Goal: Information Seeking & Learning: Learn about a topic

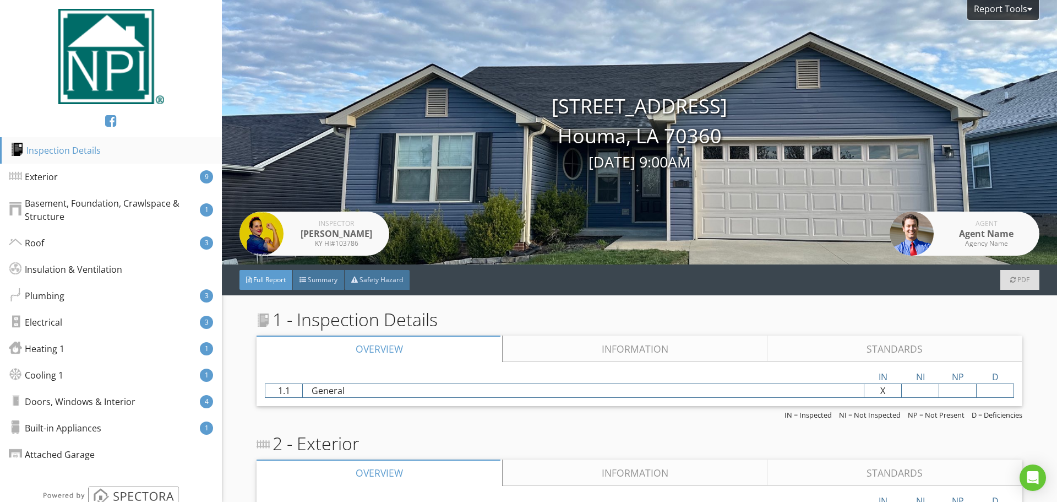
click at [49, 149] on div "Inspection Details" at bounding box center [55, 150] width 90 height 13
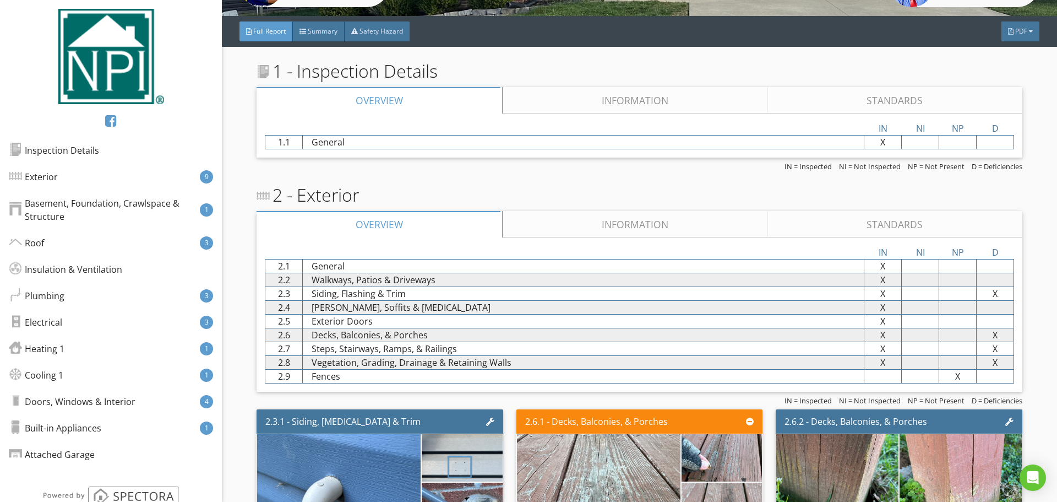
scroll to position [196, 0]
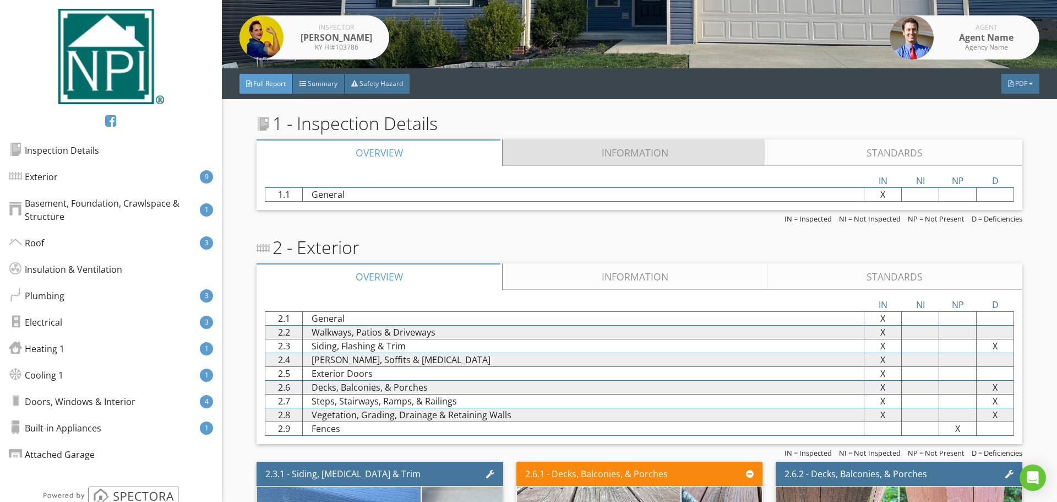
click at [619, 155] on link "Information" at bounding box center [635, 152] width 265 height 26
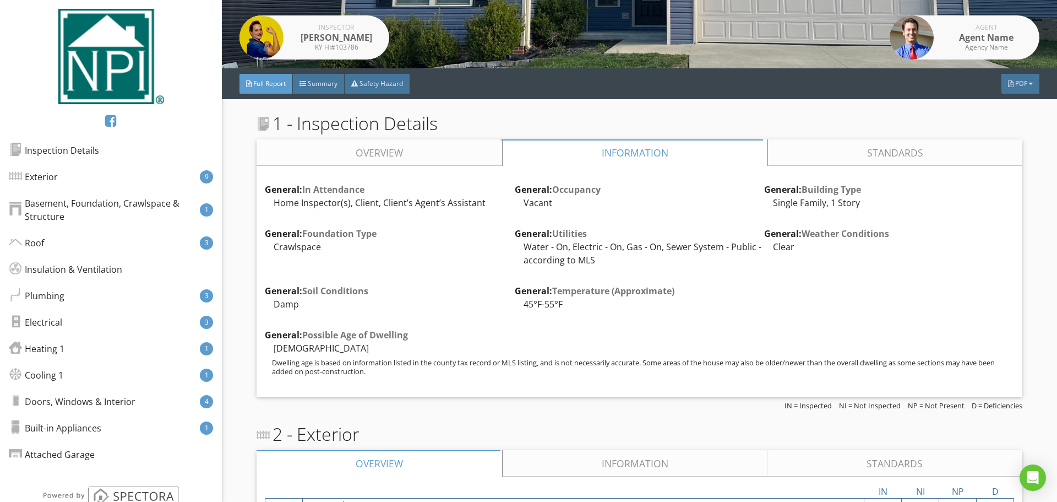
click at [850, 150] on link "Standards" at bounding box center [895, 152] width 254 height 26
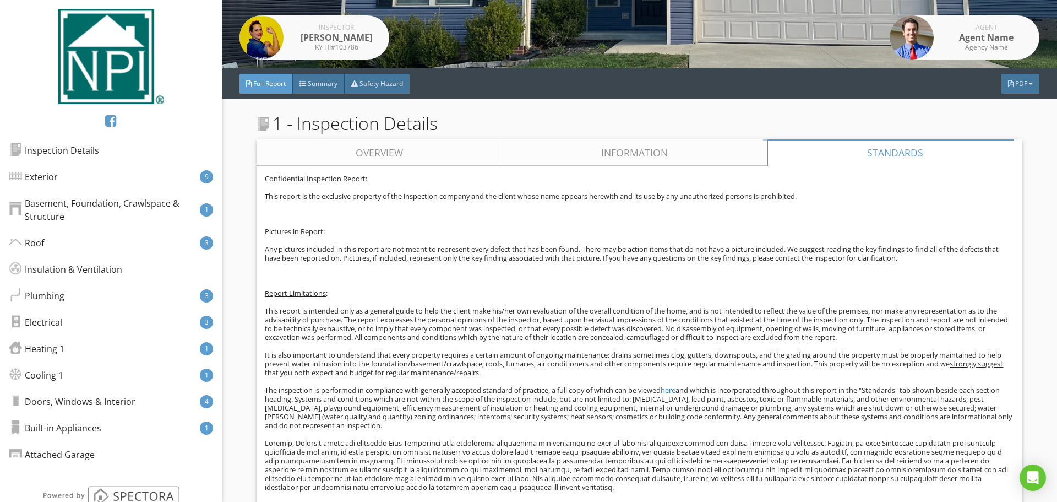
click at [436, 158] on link "Overview" at bounding box center [380, 152] width 246 height 26
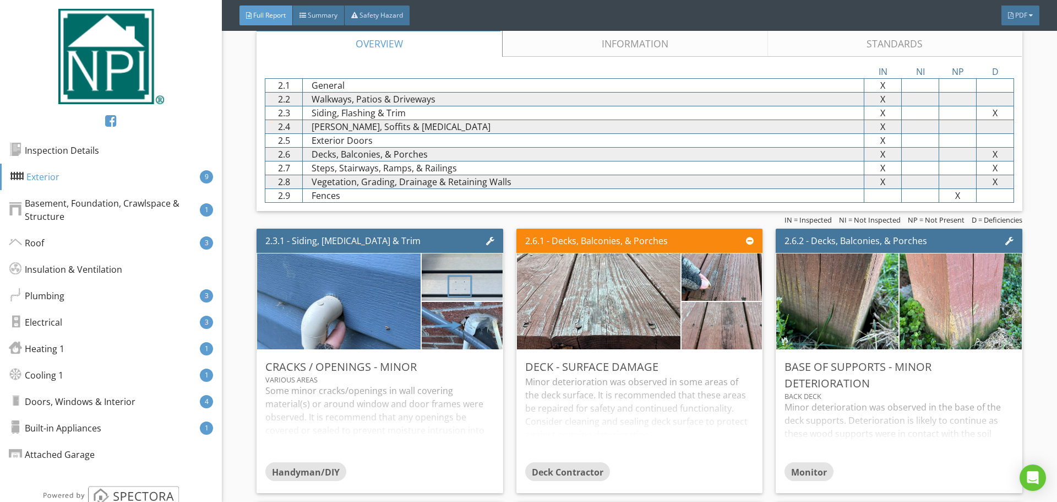
scroll to position [471, 0]
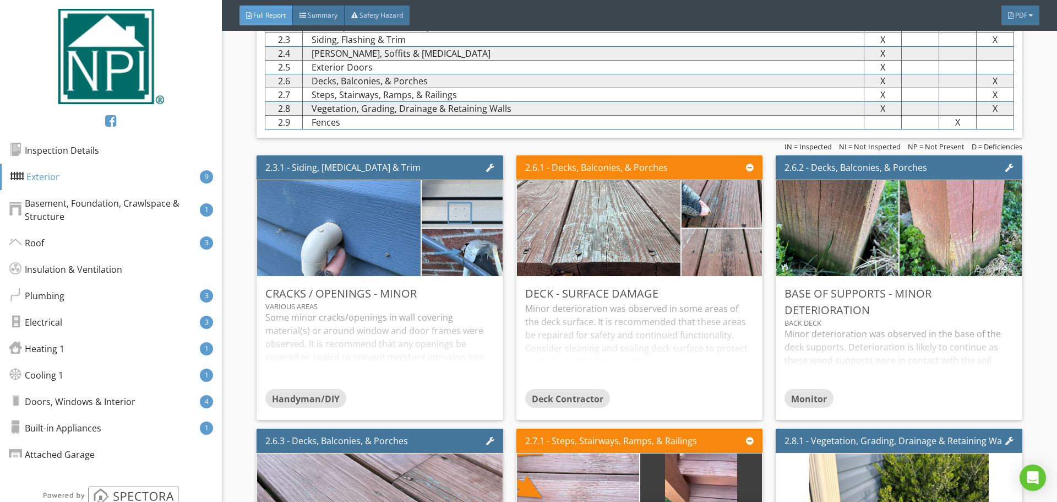
click at [916, 382] on div "Minor deterioration was observed in the base of the deck supports. Deterioratio…" at bounding box center [899, 358] width 228 height 62
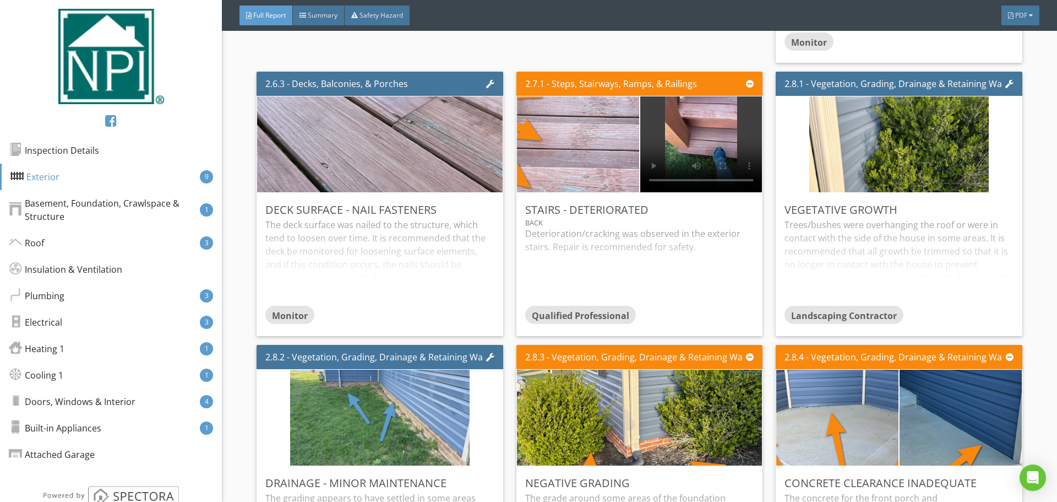
scroll to position [912, 0]
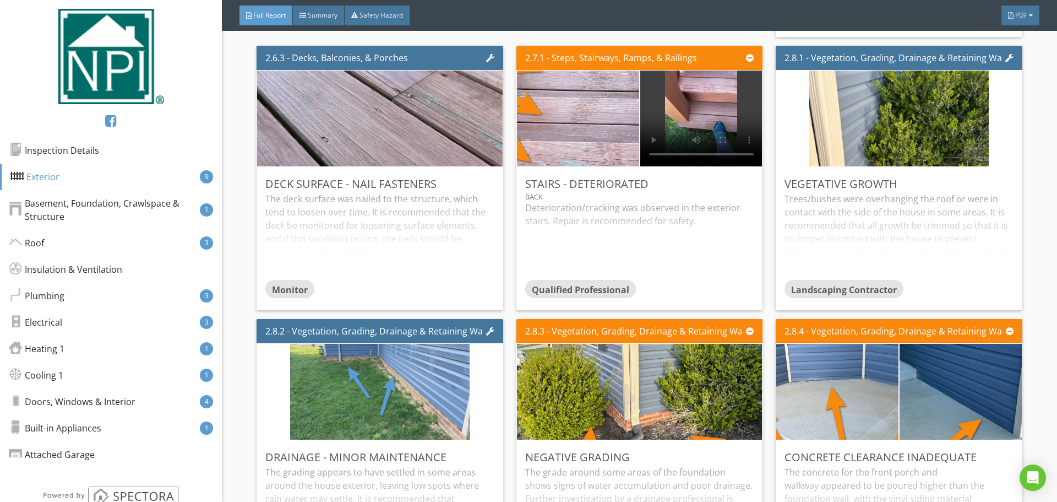
click at [927, 218] on div "Trees/bushes were overhanging the roof or were in contact with the side of the …" at bounding box center [899, 235] width 228 height 87
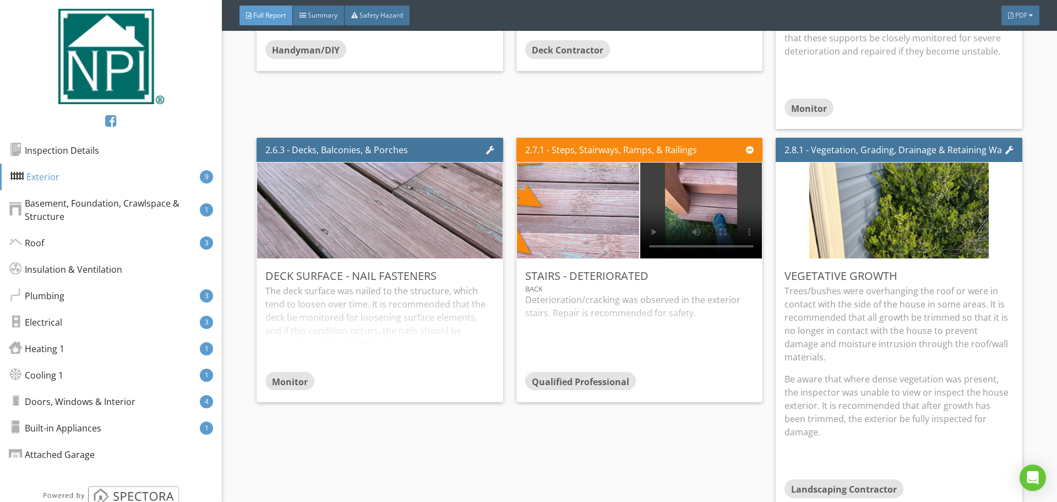
scroll to position [802, 0]
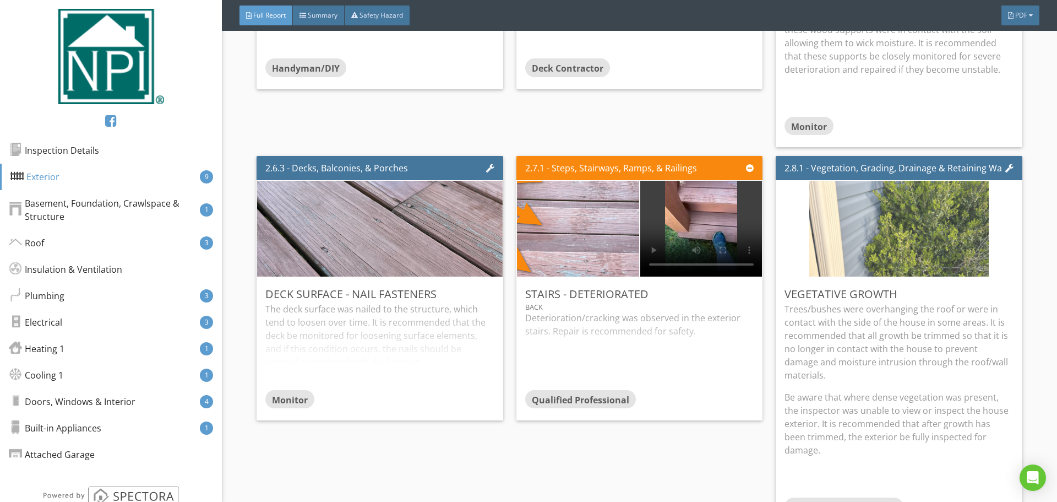
click at [916, 225] on img at bounding box center [898, 229] width 179 height 240
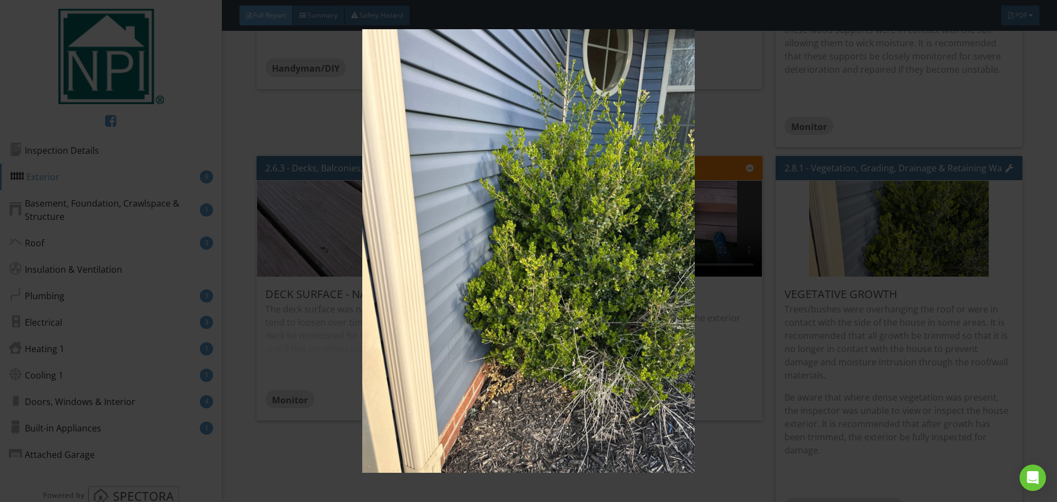
click at [888, 206] on img at bounding box center [528, 250] width 971 height 443
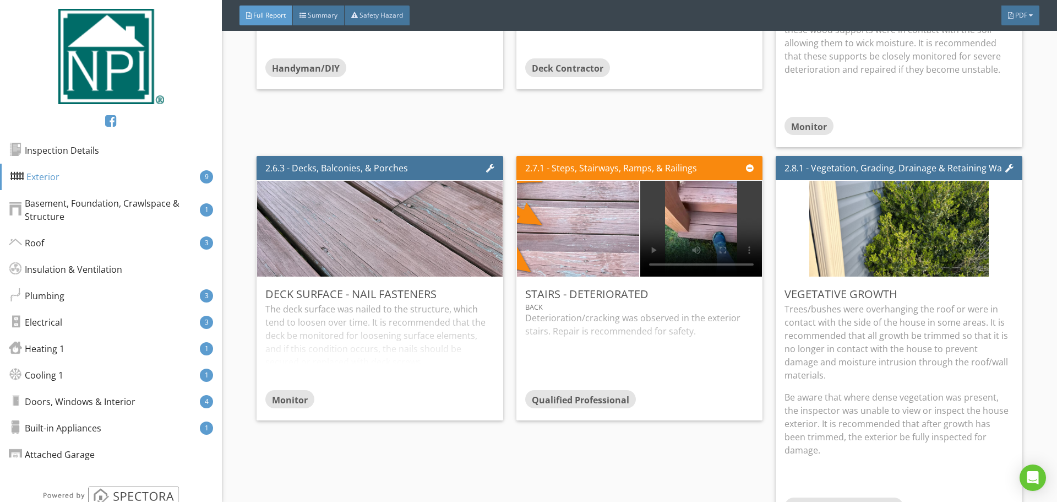
click at [988, 280] on div "Vegetative Growth Trees/bushes were overhanging the roof or were in contact wit…" at bounding box center [899, 402] width 246 height 251
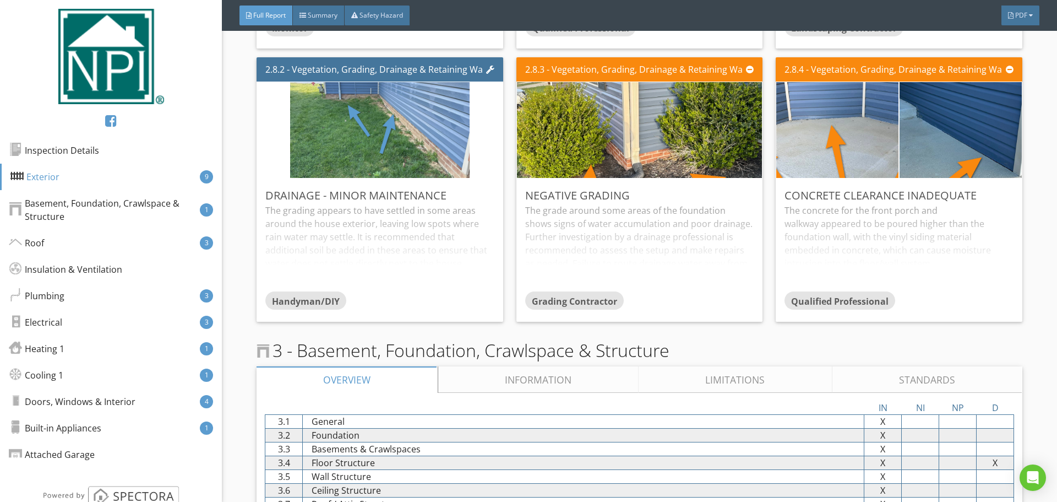
scroll to position [1187, 0]
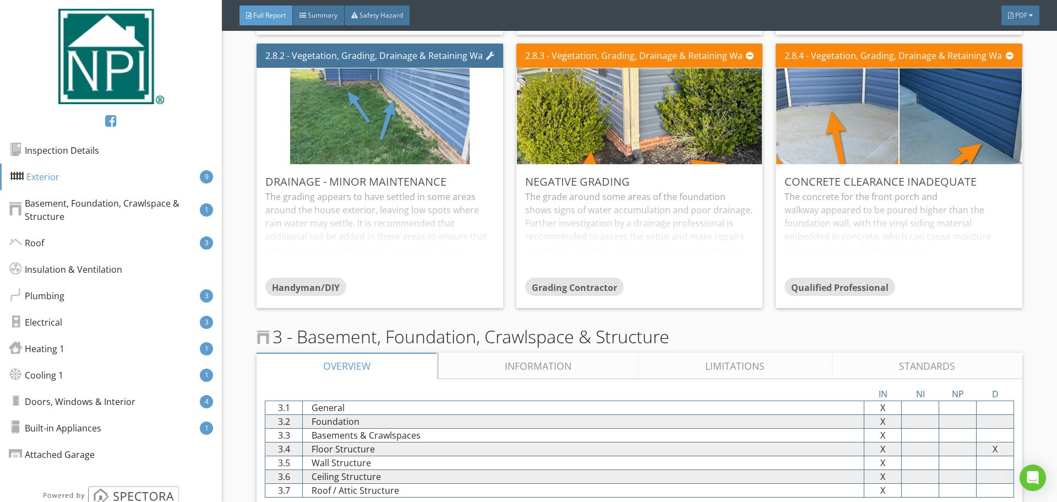
click at [447, 208] on div "The grading appears to have settled in some areas around the house exterior, le…" at bounding box center [379, 233] width 228 height 87
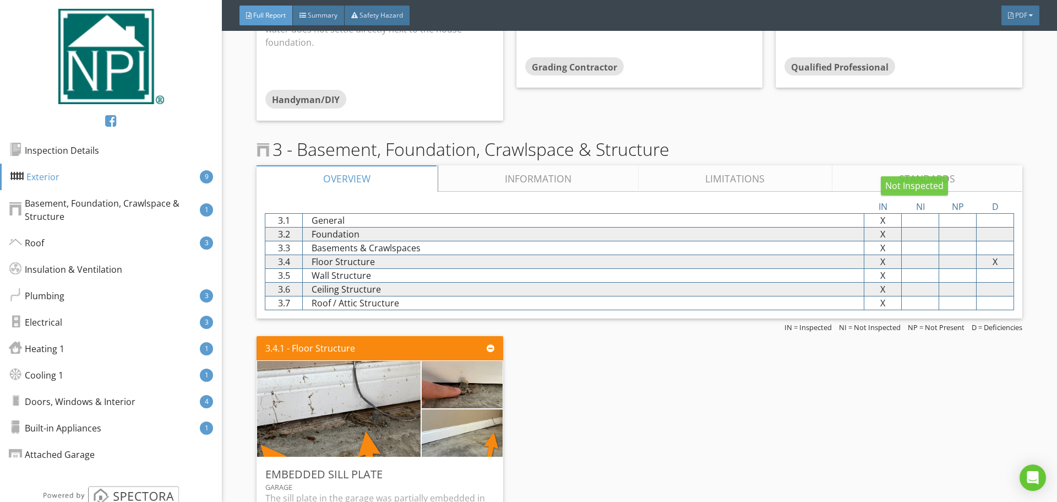
scroll to position [1462, 0]
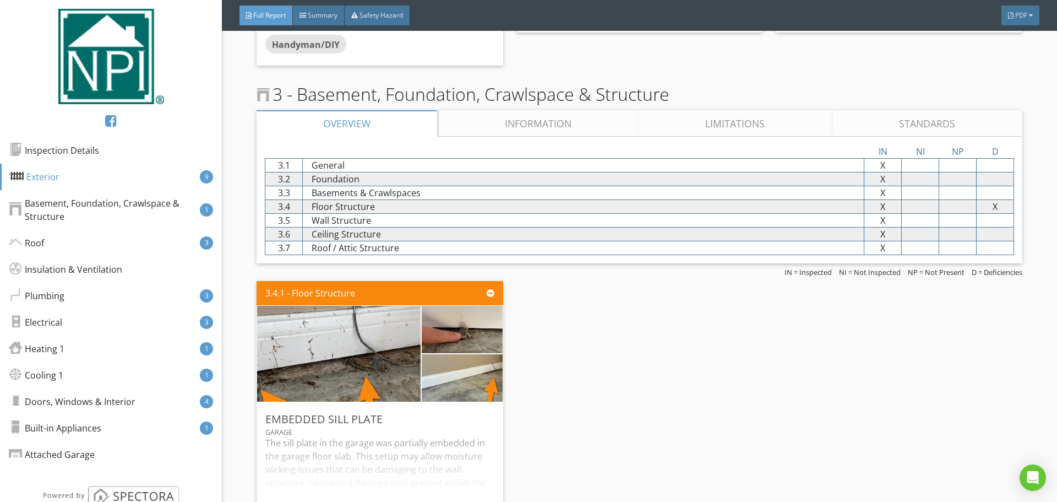
click at [574, 124] on link "Information" at bounding box center [538, 123] width 201 height 26
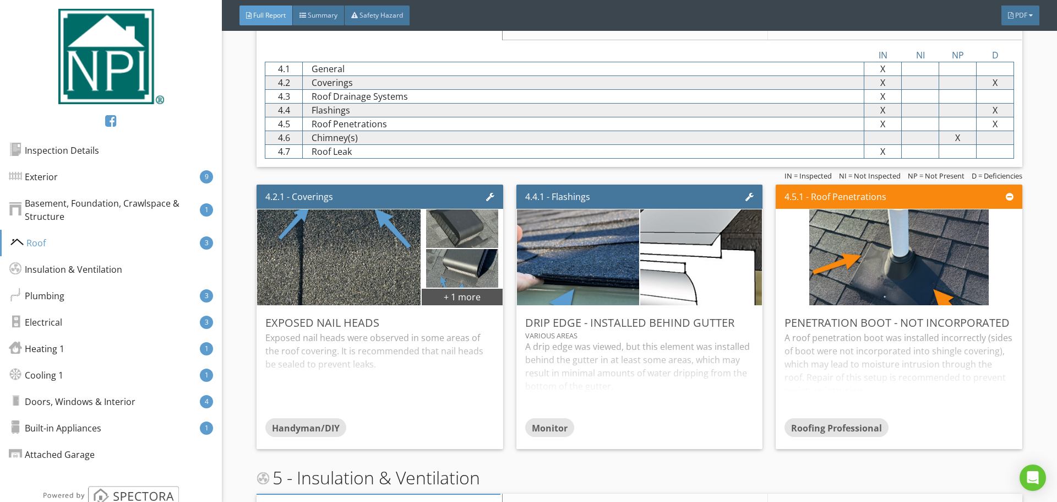
scroll to position [2894, 0]
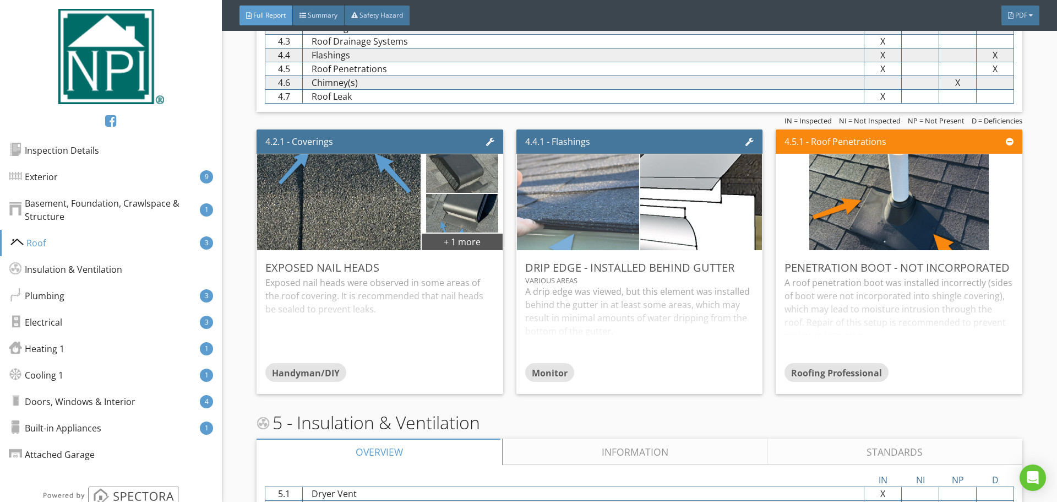
click at [607, 228] on img at bounding box center [578, 202] width 305 height 229
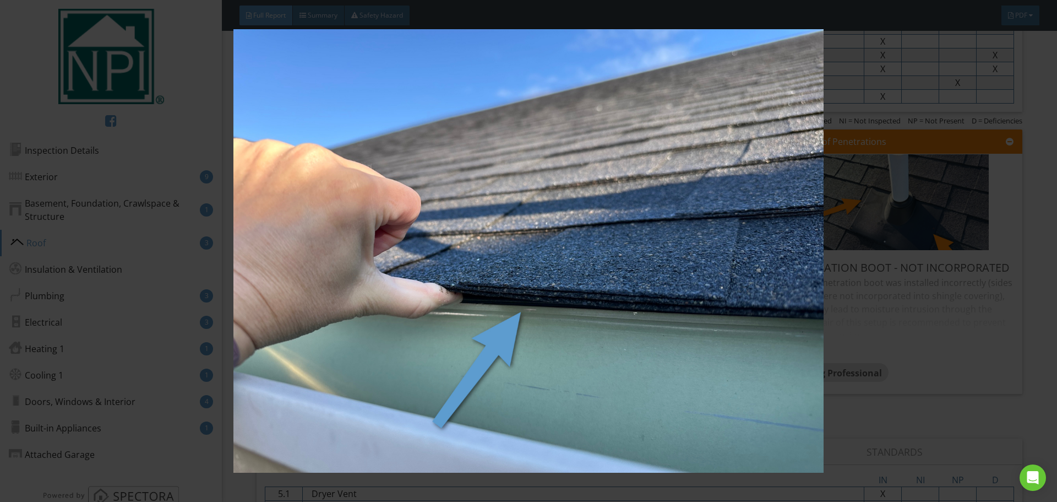
click at [935, 312] on img at bounding box center [528, 250] width 971 height 443
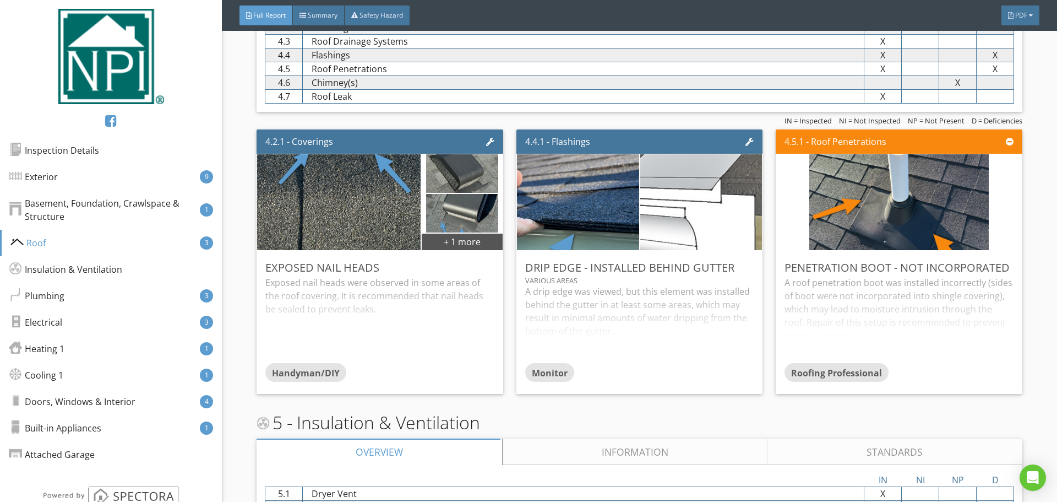
click at [696, 240] on img at bounding box center [700, 201] width 305 height 221
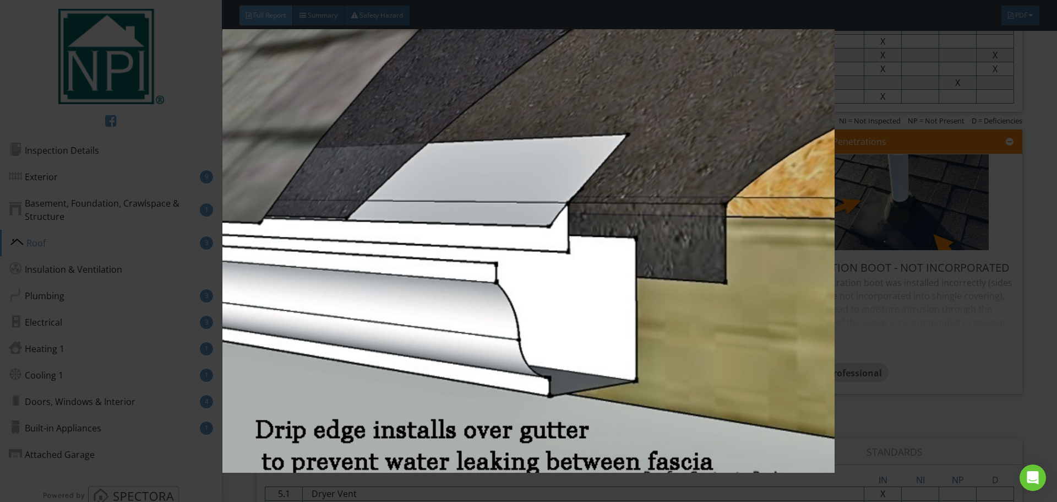
click at [907, 354] on img at bounding box center [528, 250] width 971 height 443
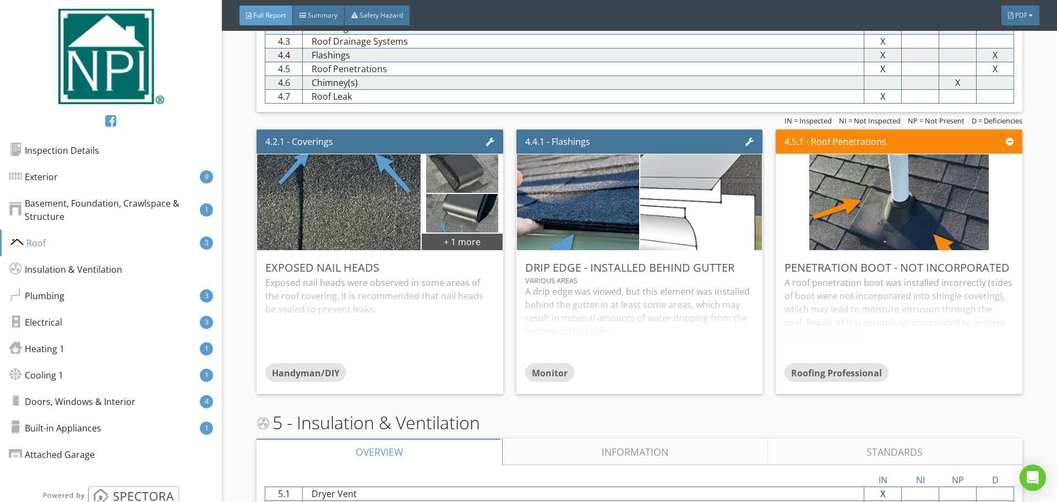
click at [688, 205] on img at bounding box center [700, 201] width 305 height 221
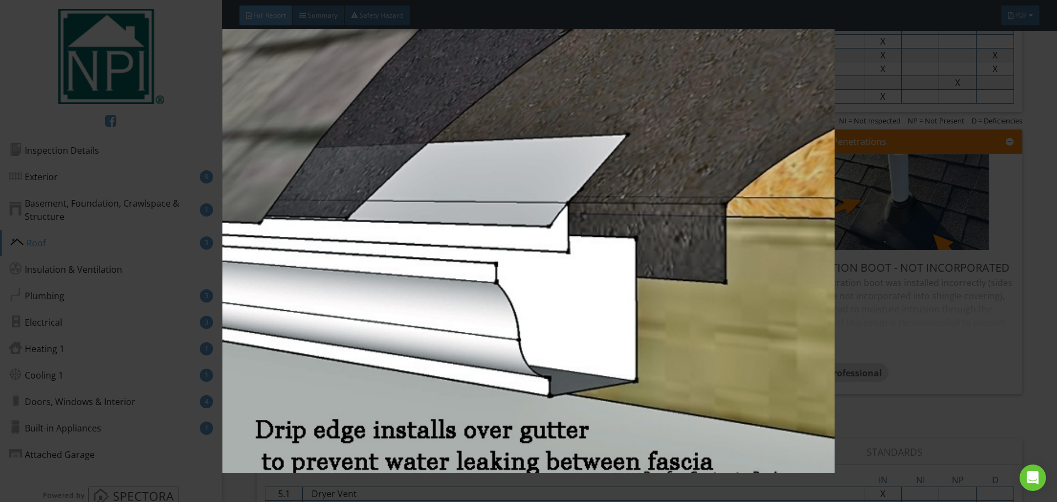
click at [545, 213] on img at bounding box center [528, 250] width 971 height 443
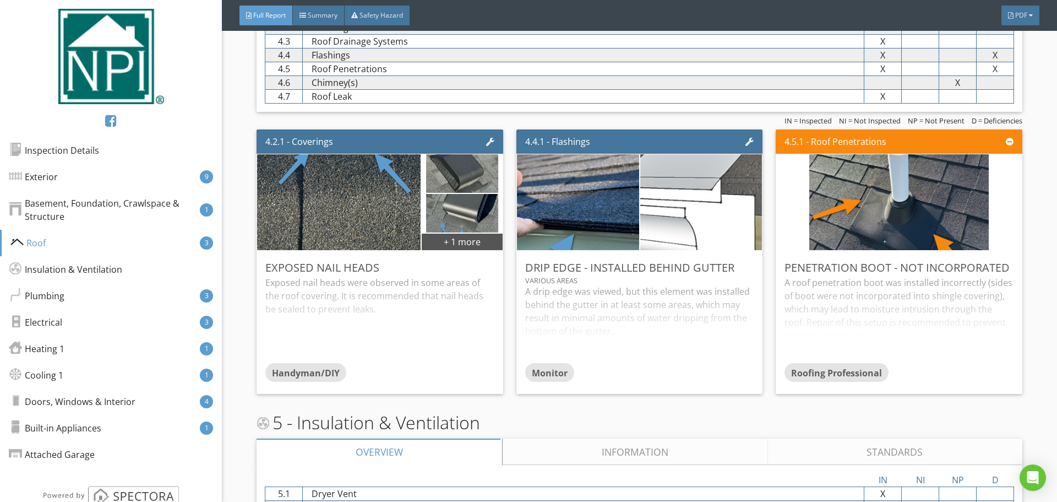
click at [672, 201] on img at bounding box center [700, 201] width 305 height 221
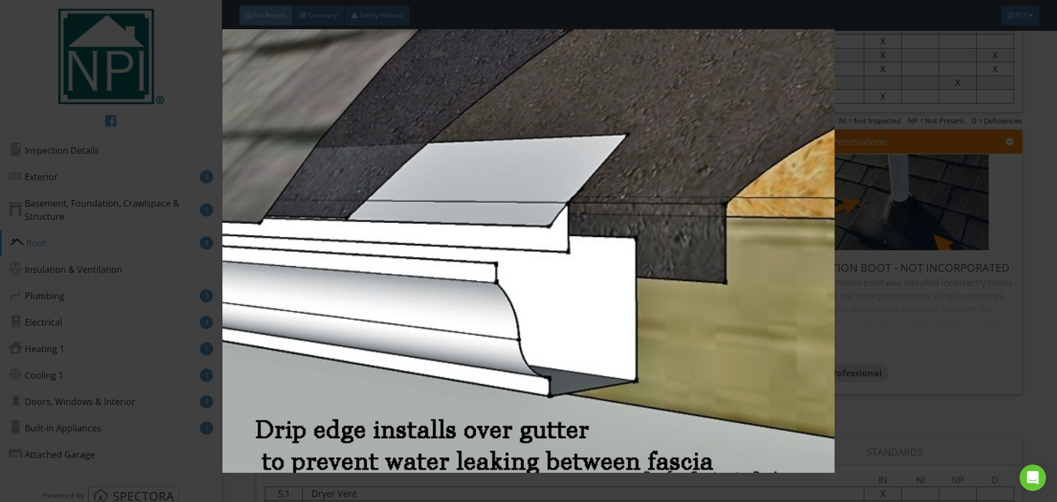
click at [868, 333] on img at bounding box center [528, 250] width 971 height 443
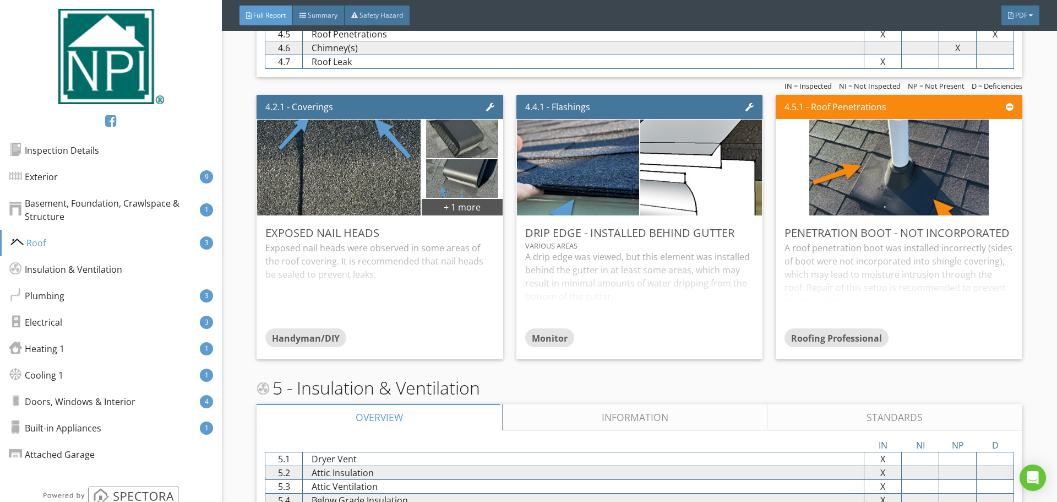
scroll to position [2729, 0]
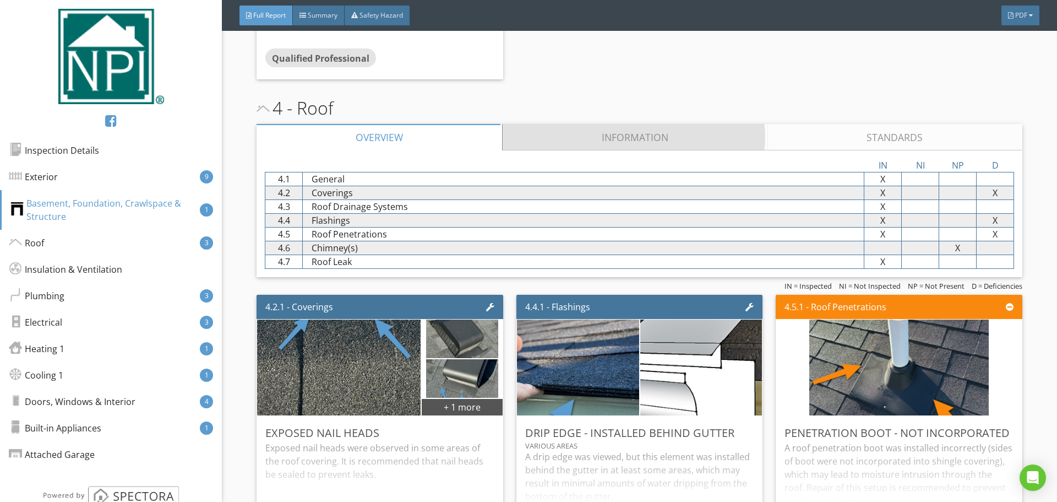
click at [680, 137] on link "Information" at bounding box center [635, 137] width 265 height 26
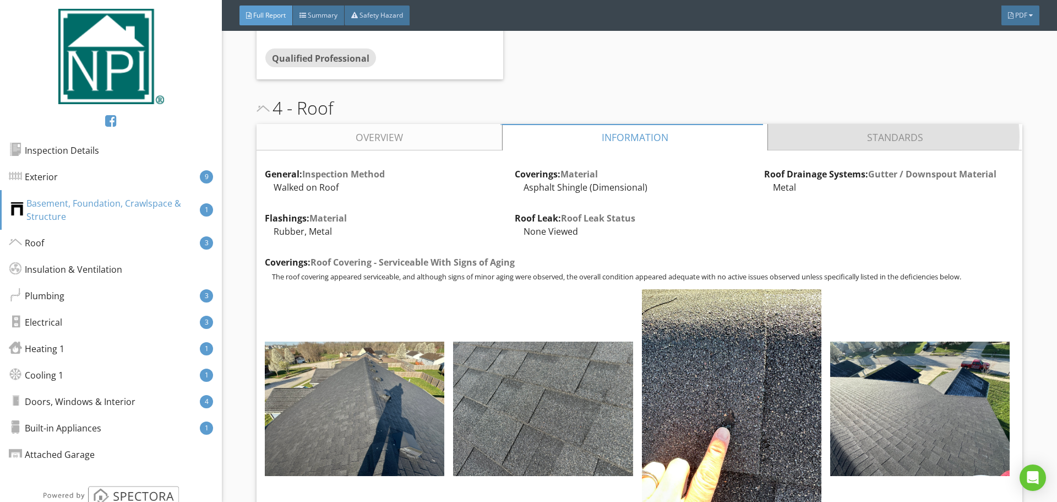
click at [865, 127] on link "Standards" at bounding box center [895, 137] width 254 height 26
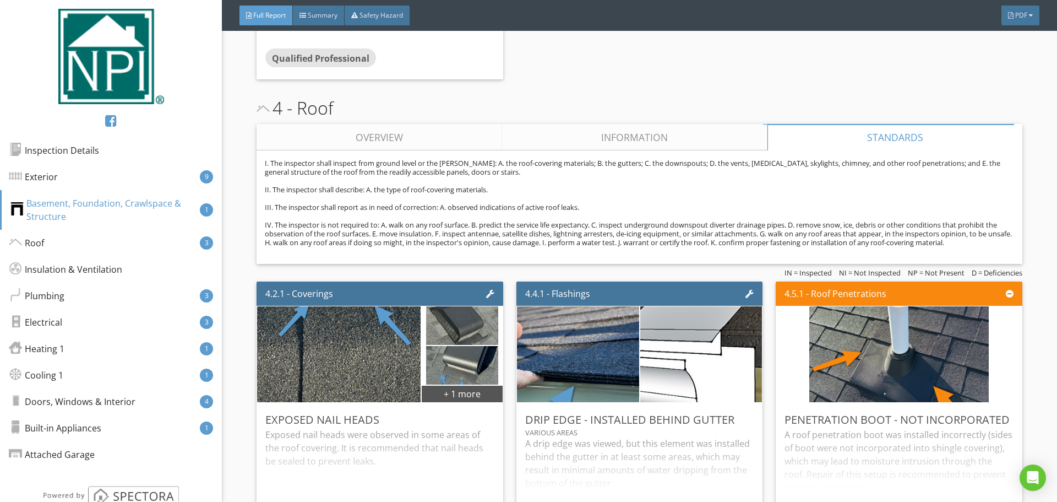
click at [673, 150] on div "I. The inspector shall inspect from ground level or the eaves: A. the roof-cove…" at bounding box center [639, 206] width 765 height 113
click at [665, 143] on link "Information" at bounding box center [635, 137] width 265 height 26
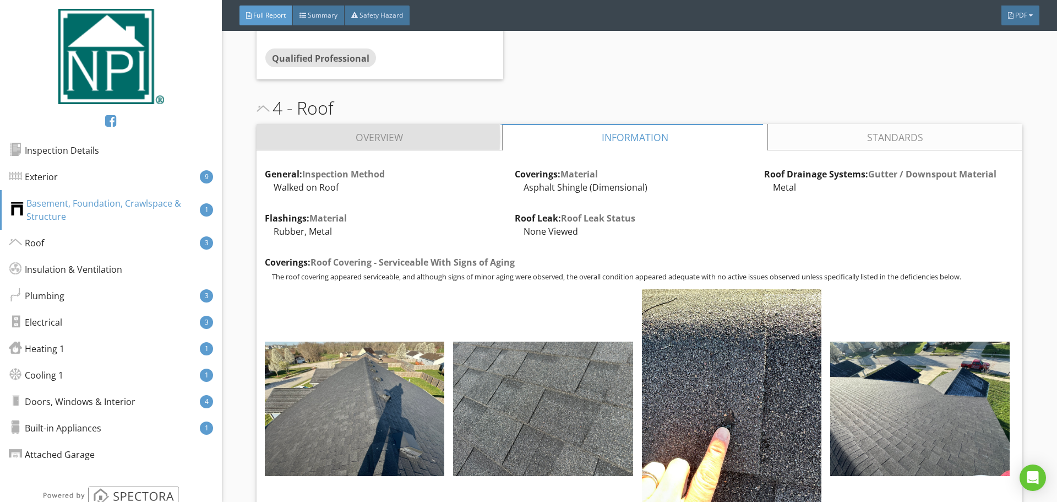
click at [370, 140] on link "Overview" at bounding box center [380, 137] width 246 height 26
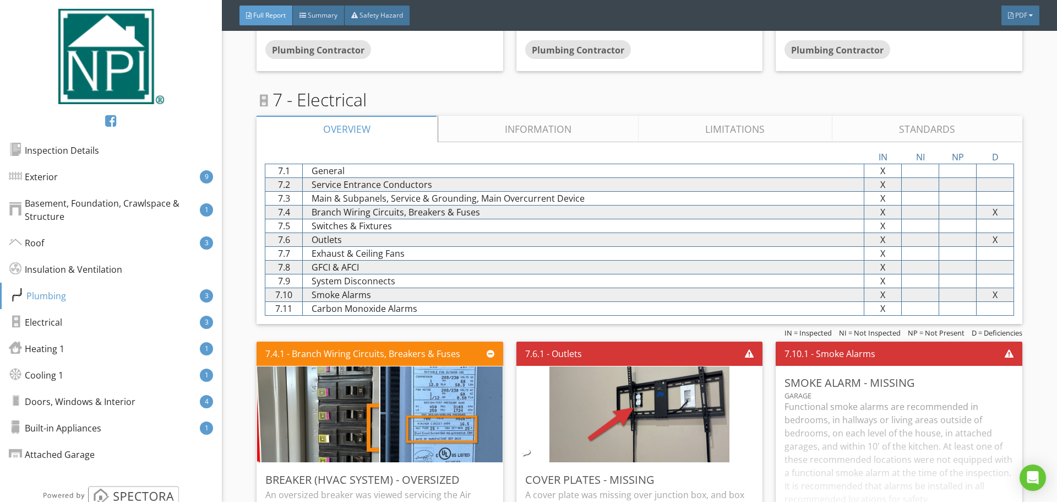
scroll to position [3940, 0]
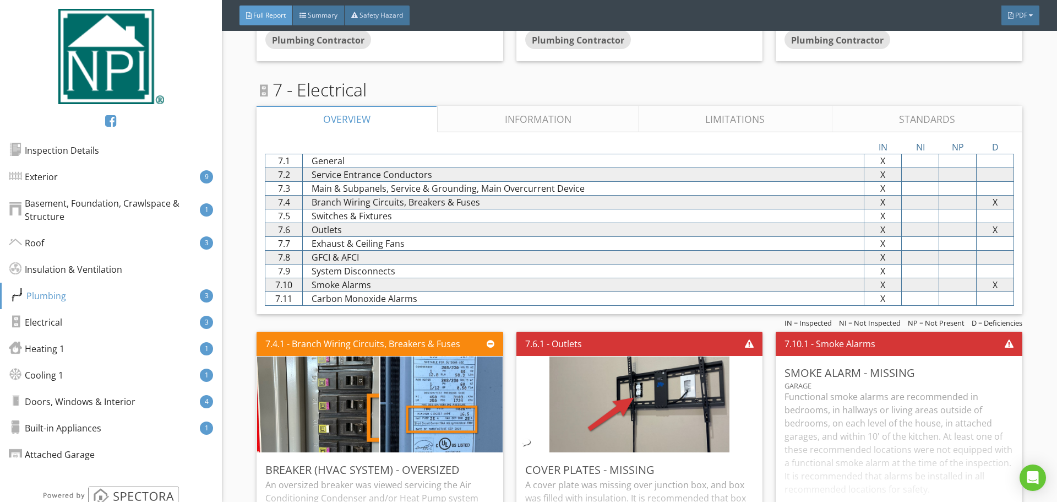
click at [781, 119] on link "Limitations" at bounding box center [736, 119] width 194 height 26
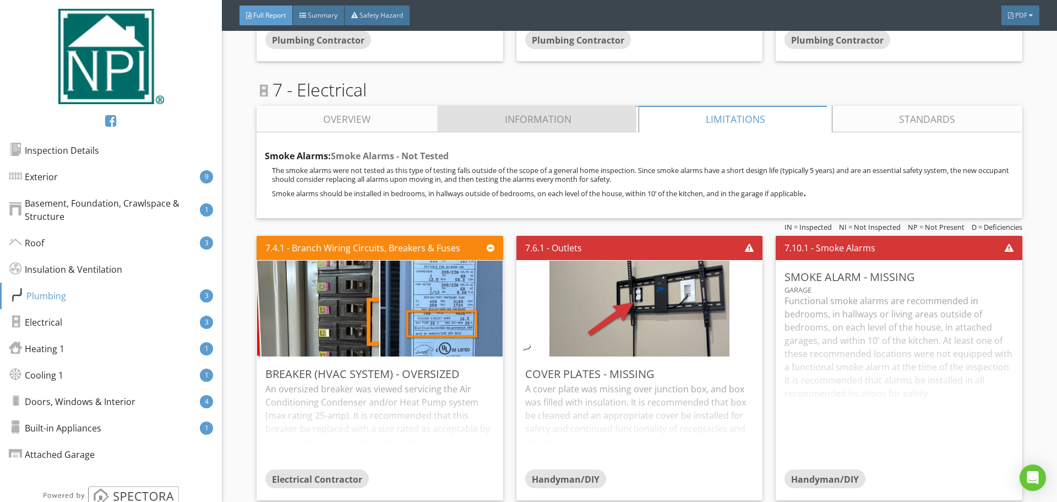
click at [549, 121] on link "Information" at bounding box center [538, 119] width 200 height 26
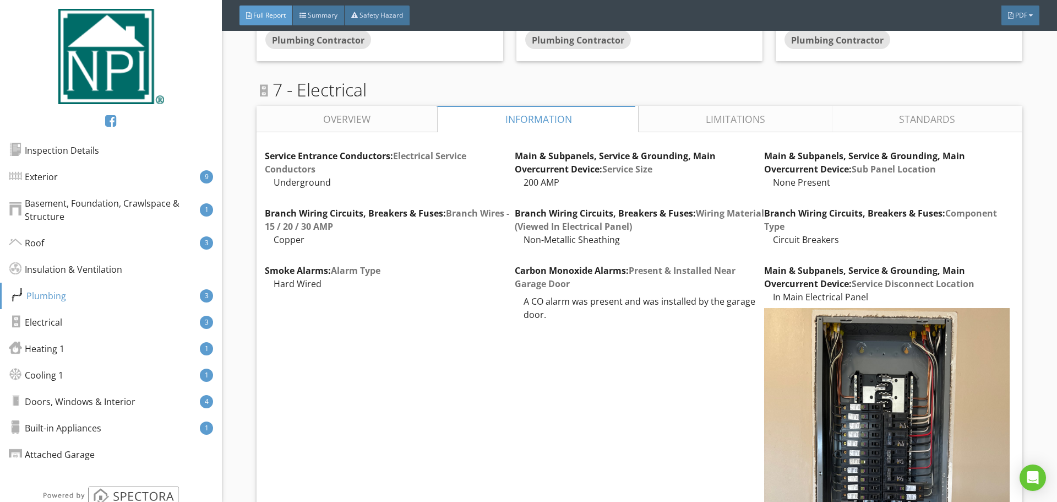
click at [404, 122] on link "Overview" at bounding box center [347, 119] width 181 height 26
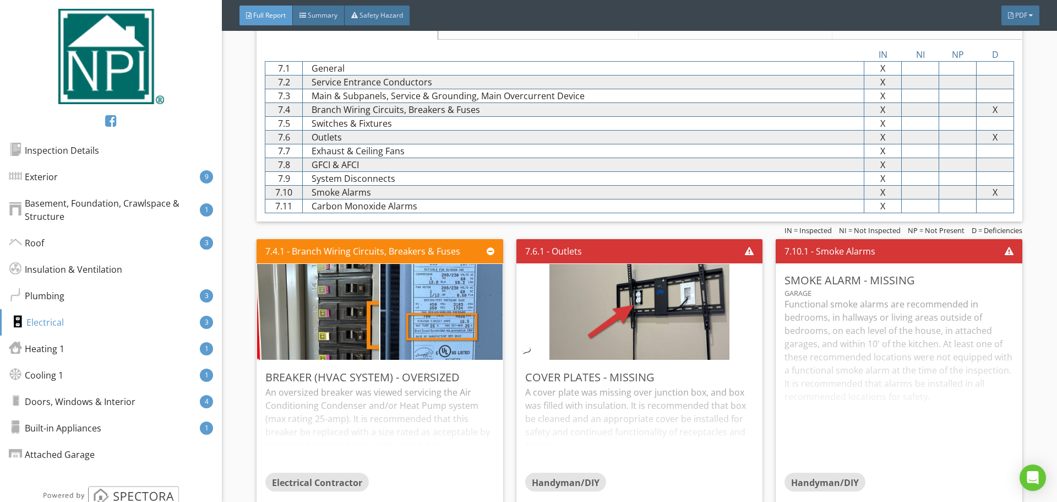
scroll to position [4050, 0]
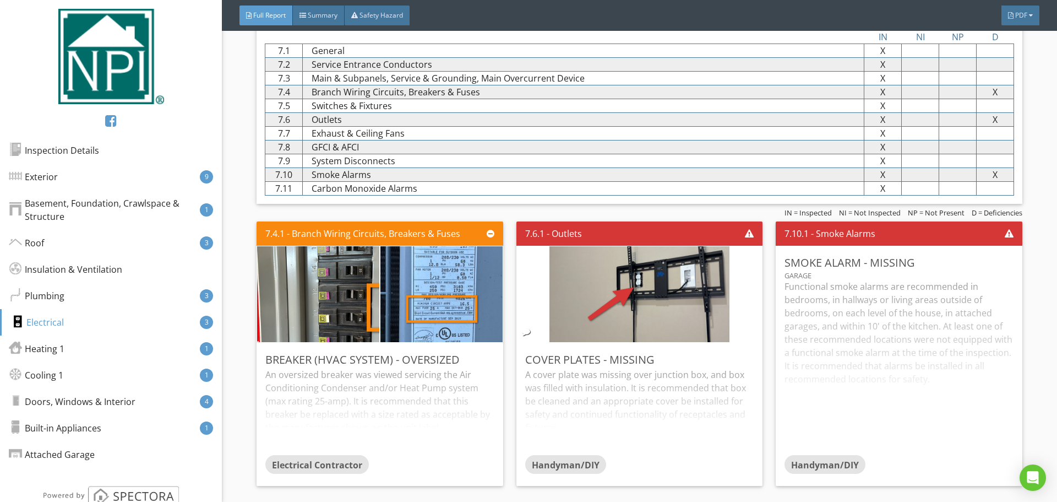
click at [406, 401] on div "An oversized breaker was viewed servicing the Air Conditioning Condenser and/or…" at bounding box center [379, 411] width 228 height 87
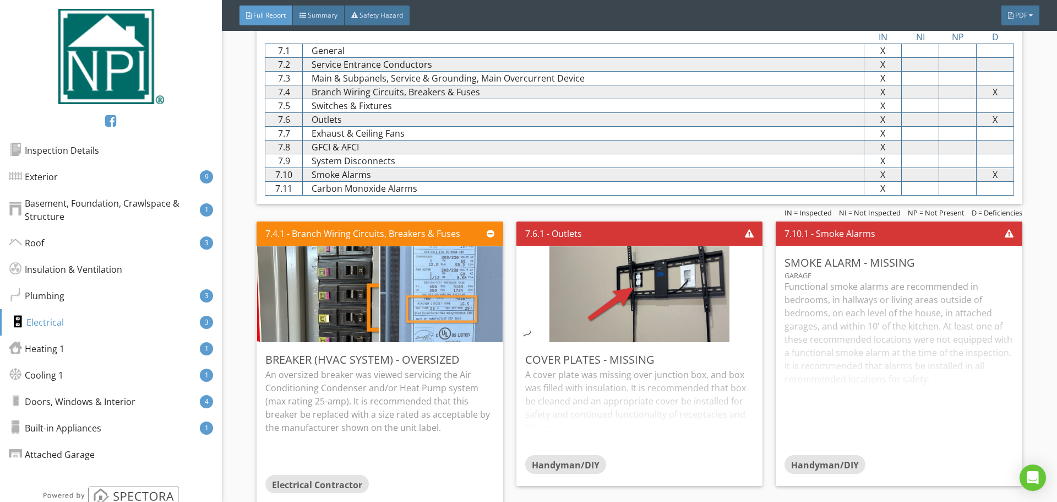
click at [432, 297] on img at bounding box center [442, 294] width 180 height 240
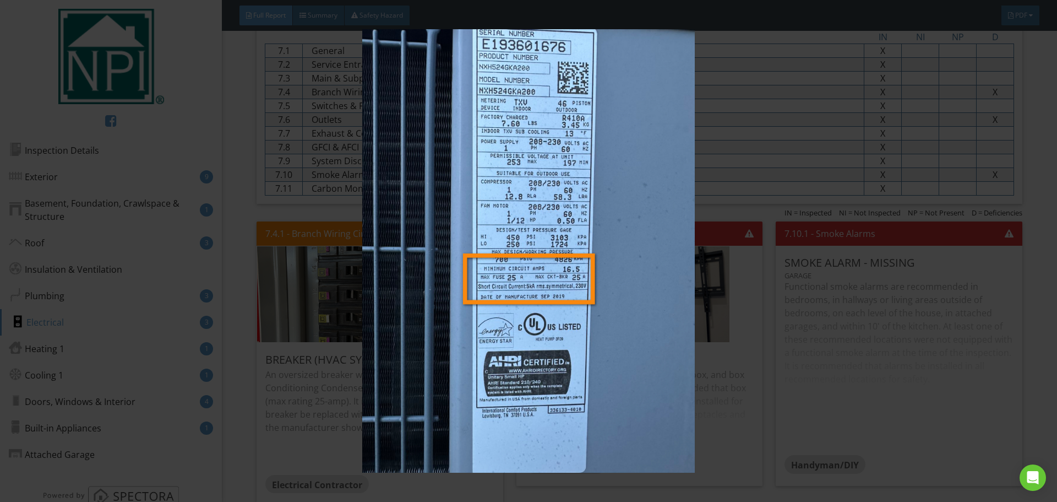
click at [434, 349] on img at bounding box center [528, 250] width 971 height 443
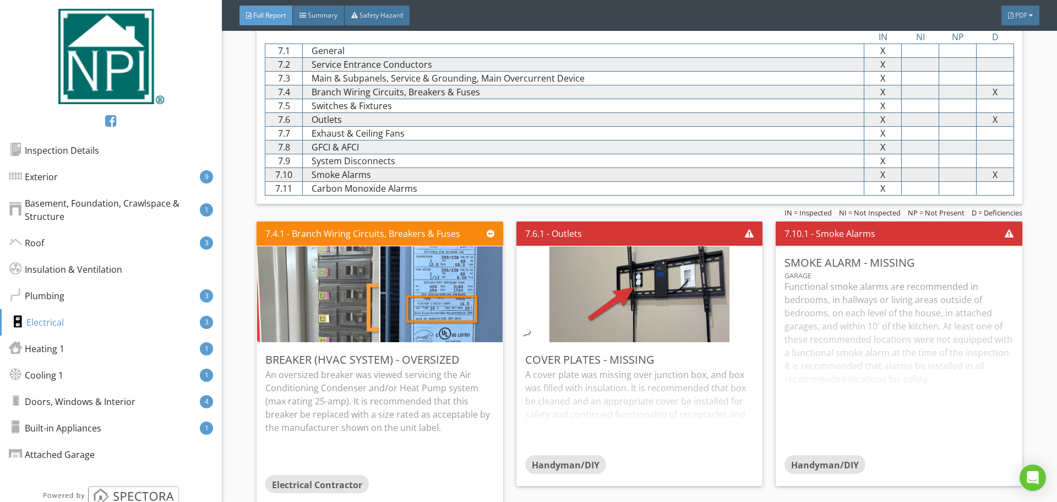
click at [342, 312] on img at bounding box center [318, 293] width 305 height 229
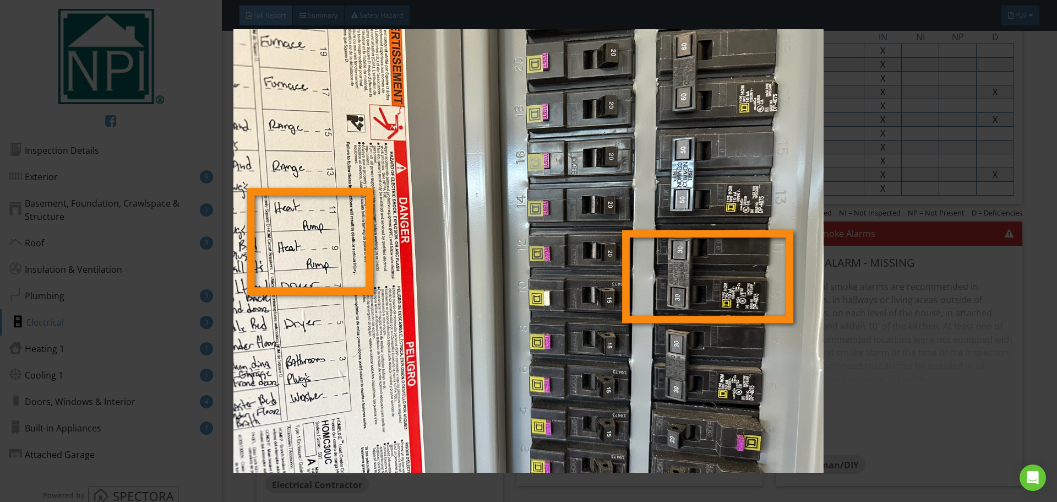
click at [870, 411] on img at bounding box center [528, 250] width 971 height 443
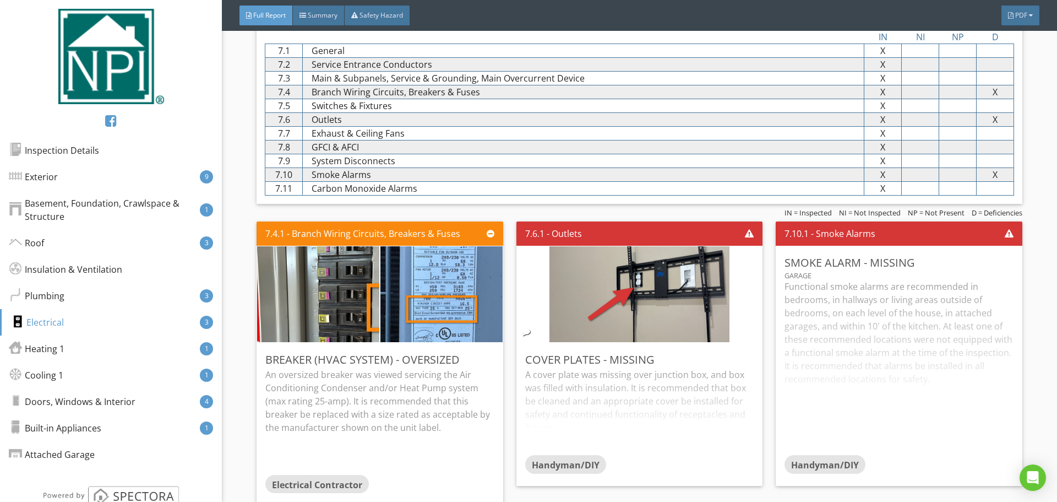
click at [797, 329] on div "Functional smoke alarms are recommended in bedrooms, in hallways or living area…" at bounding box center [899, 367] width 228 height 175
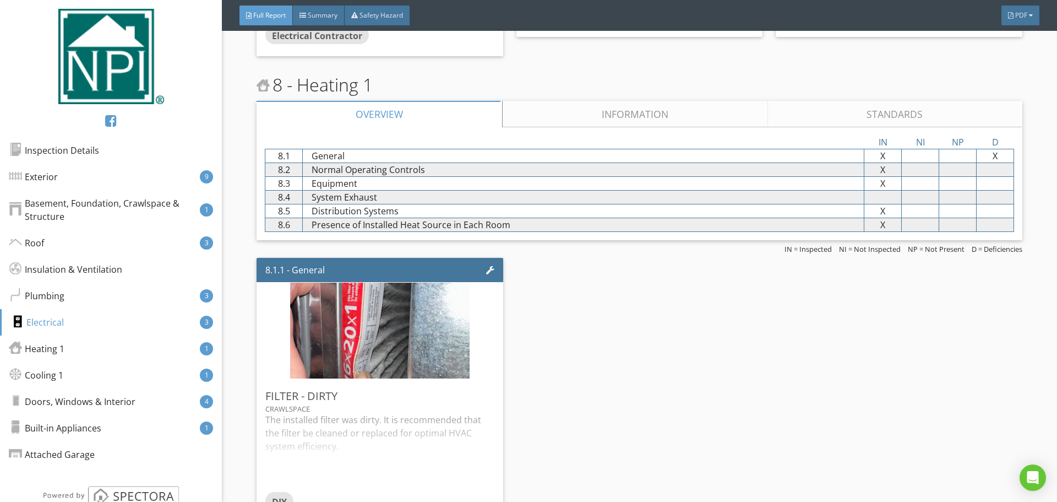
scroll to position [4436, 0]
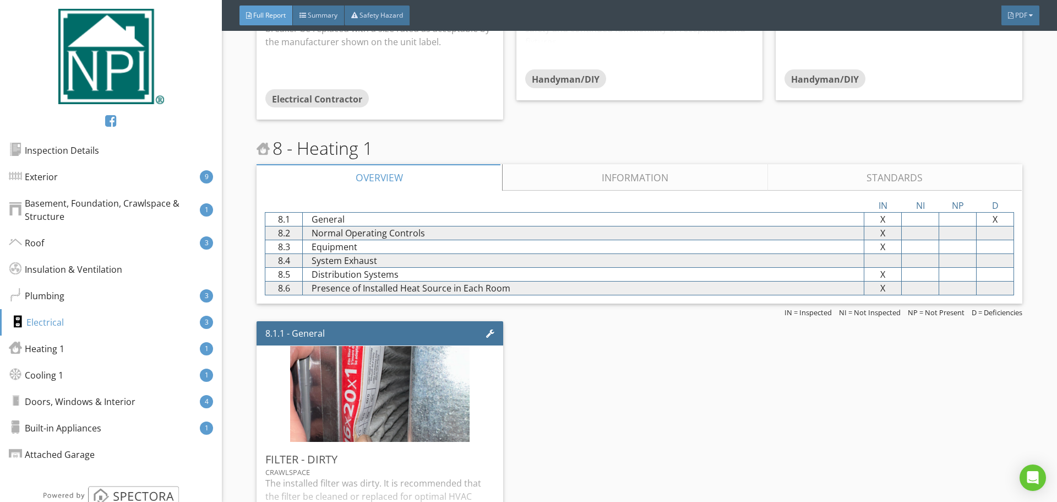
click at [602, 167] on link "Information" at bounding box center [635, 177] width 265 height 26
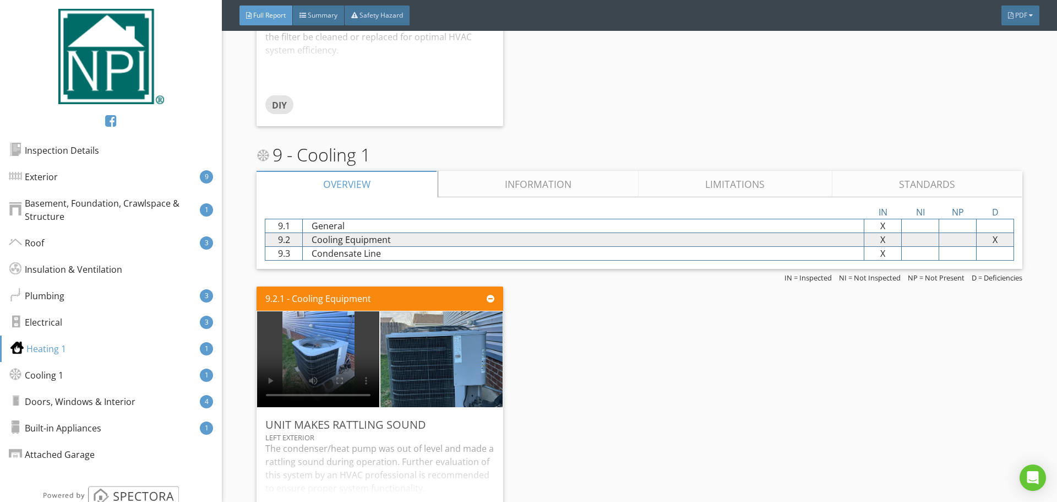
scroll to position [6032, 0]
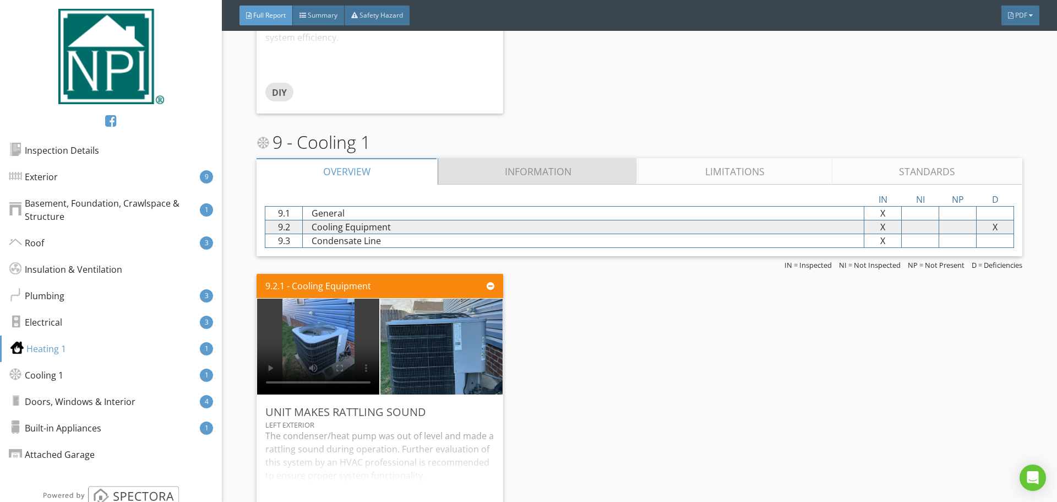
click at [551, 163] on link "Information" at bounding box center [538, 171] width 201 height 26
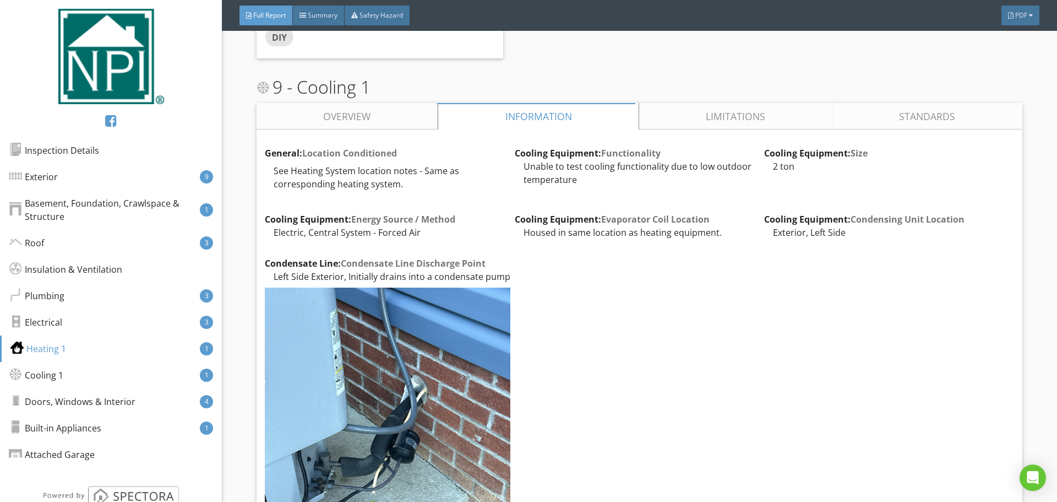
scroll to position [6142, 0]
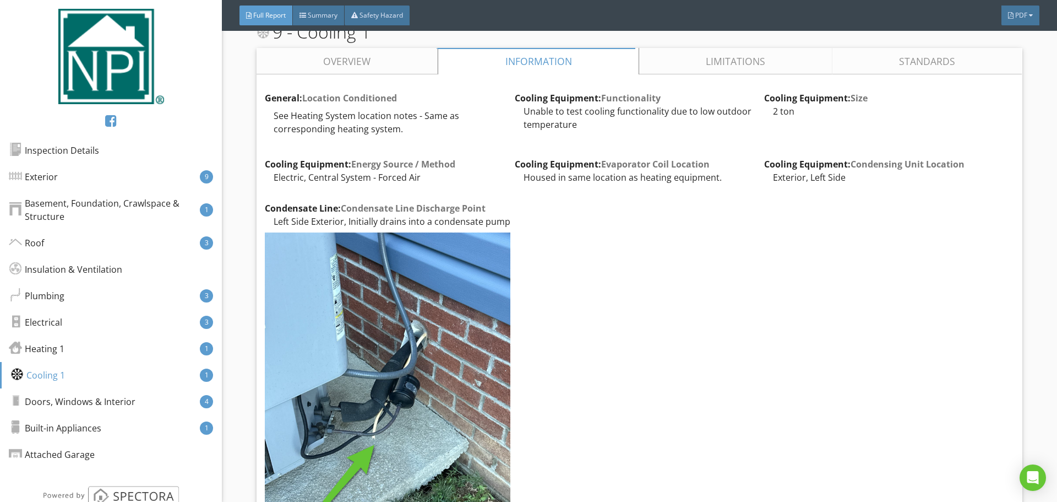
click at [719, 48] on link "Limitations" at bounding box center [735, 61] width 193 height 26
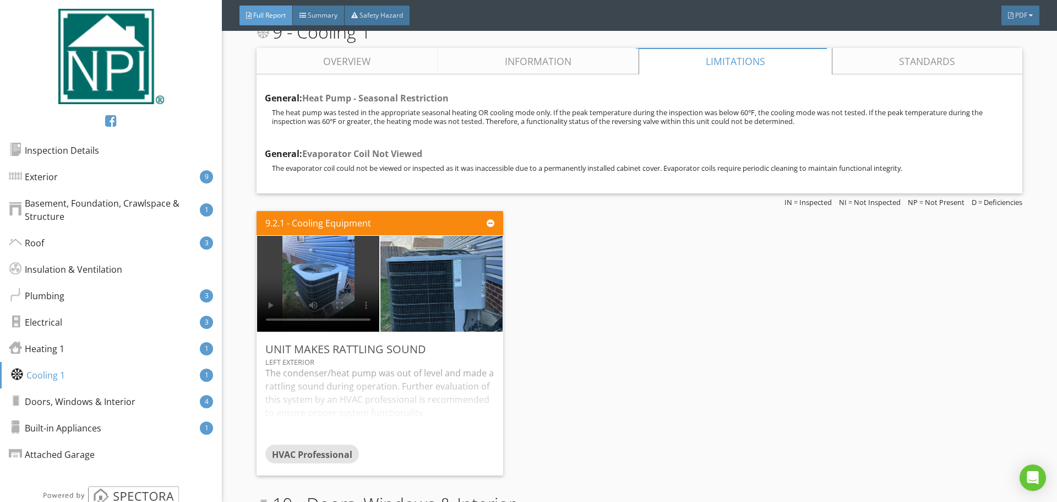
click at [875, 48] on link "Standards" at bounding box center [926, 61] width 189 height 26
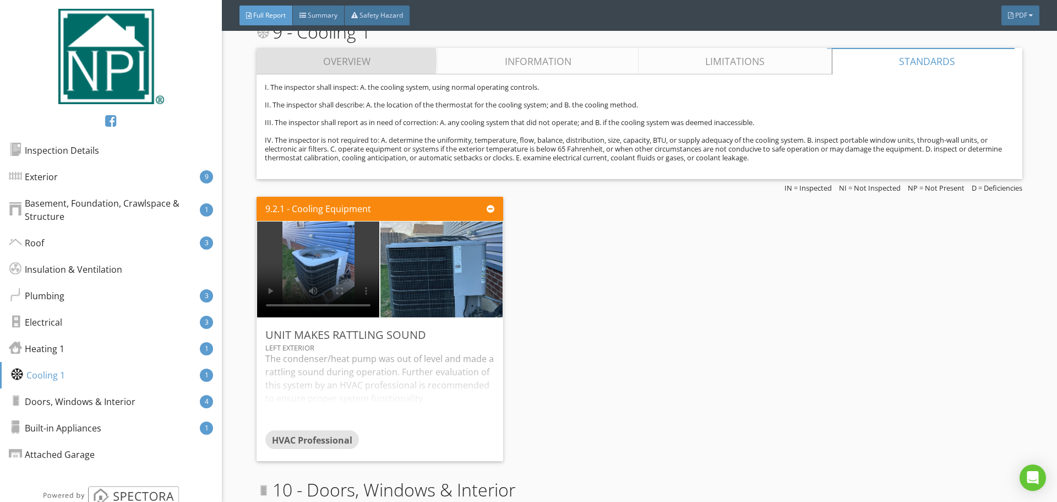
click at [269, 48] on link "Overview" at bounding box center [347, 61] width 181 height 26
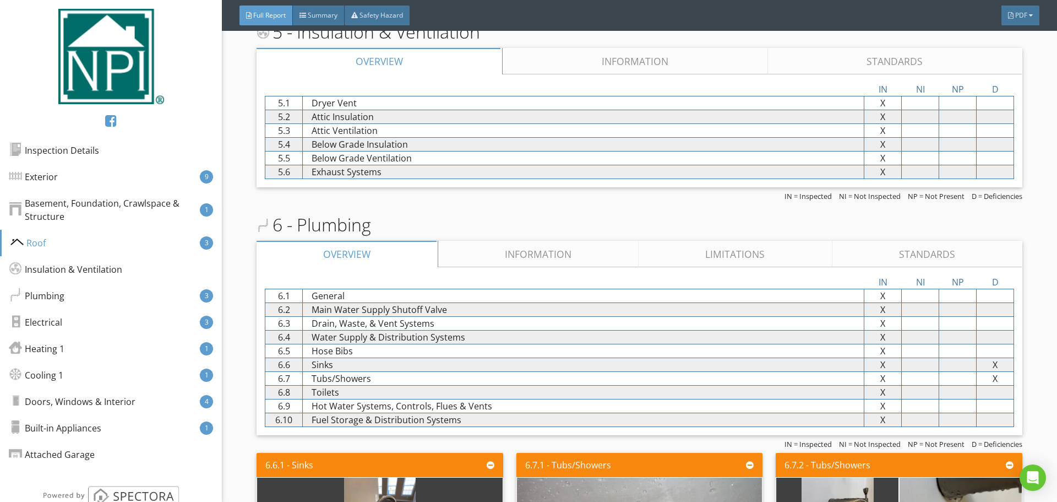
scroll to position [3172, 0]
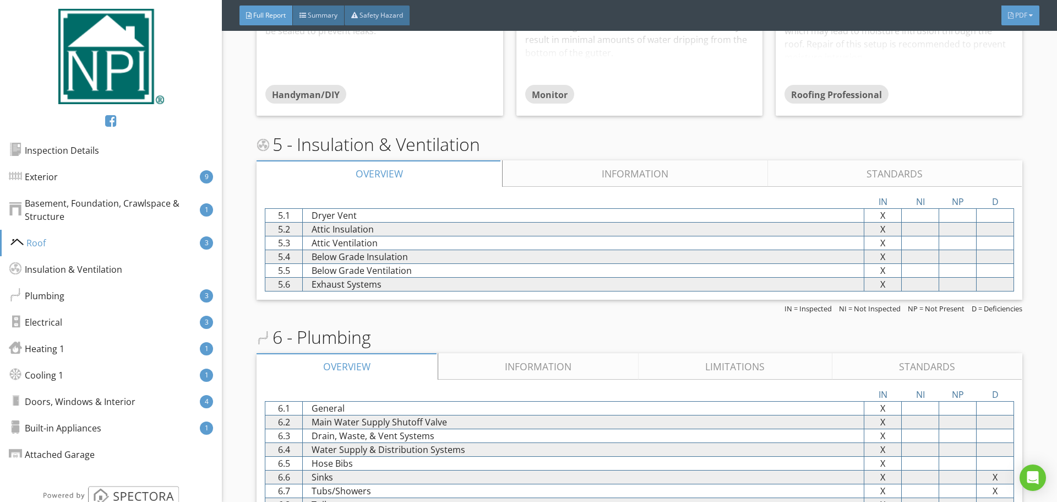
click at [1022, 14] on span "PDF" at bounding box center [1021, 14] width 12 height 9
click at [1019, 57] on div "Full Report" at bounding box center [1006, 57] width 70 height 13
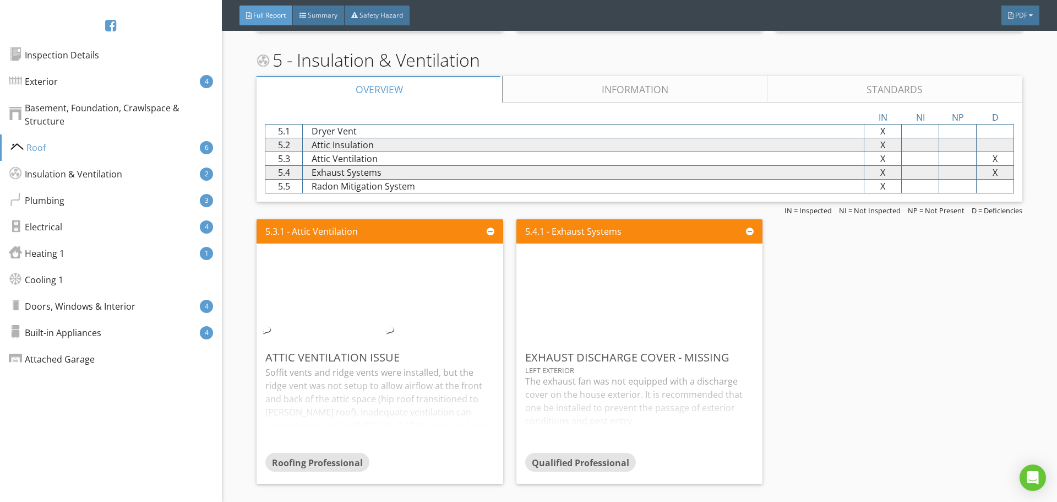
scroll to position [2092, 0]
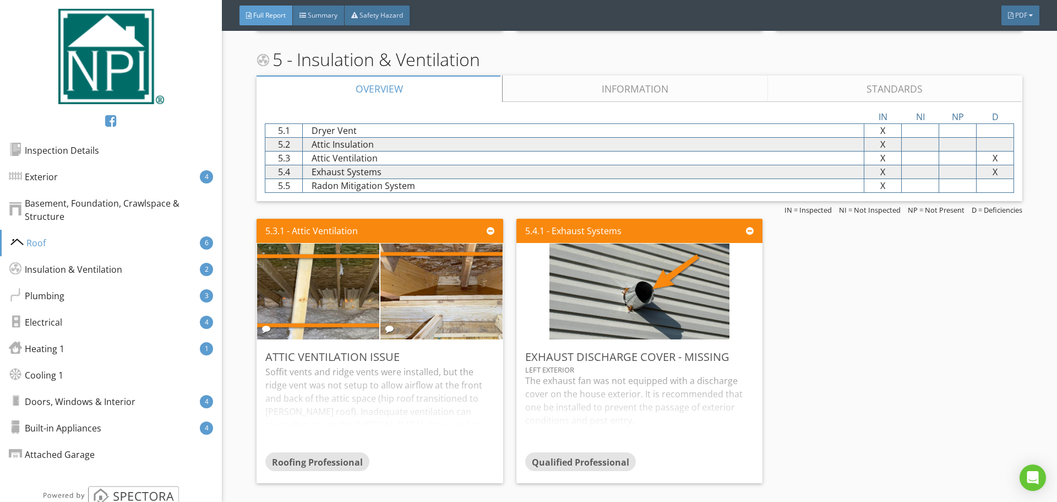
click at [333, 348] on div "Attic Ventilation Issue Soffit vents and ridge vents were installed, but the ri…" at bounding box center [380, 411] width 246 height 143
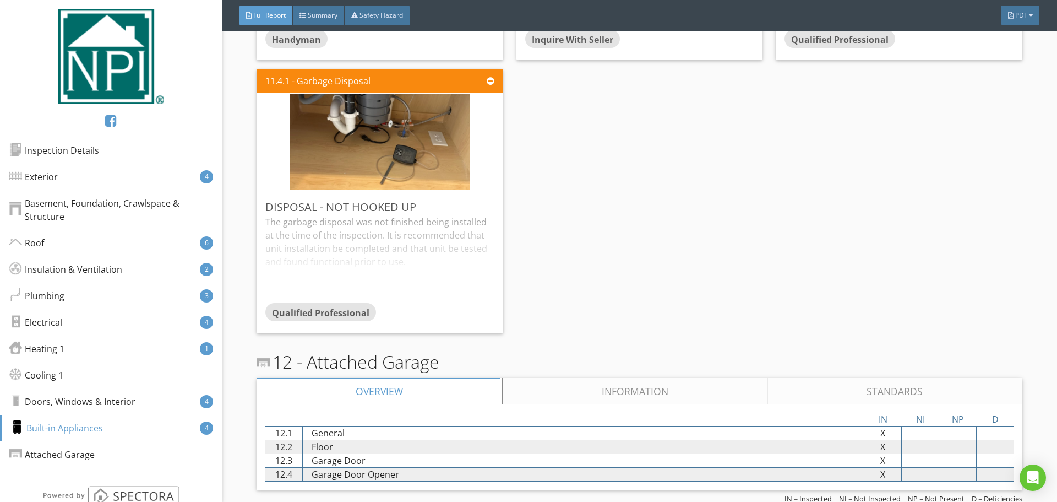
scroll to position [5809, 0]
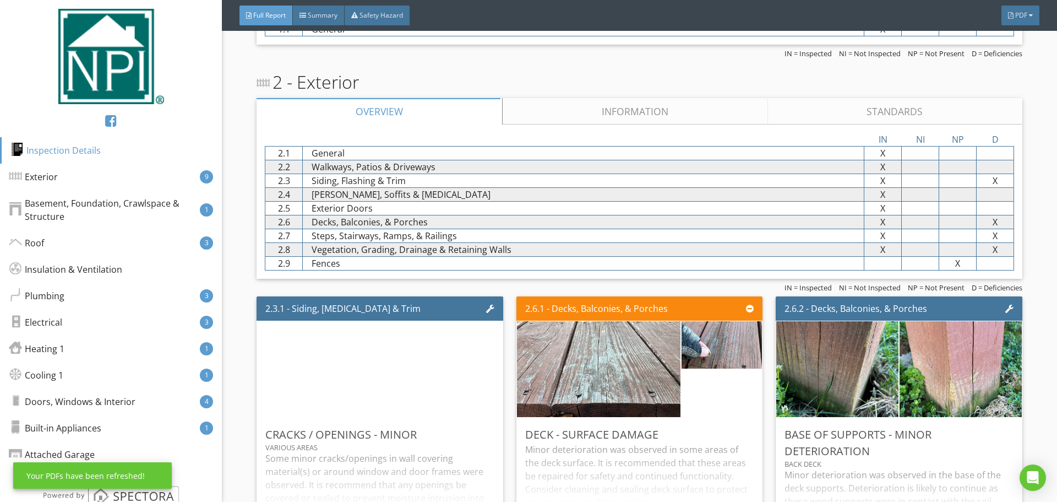
scroll to position [385, 0]
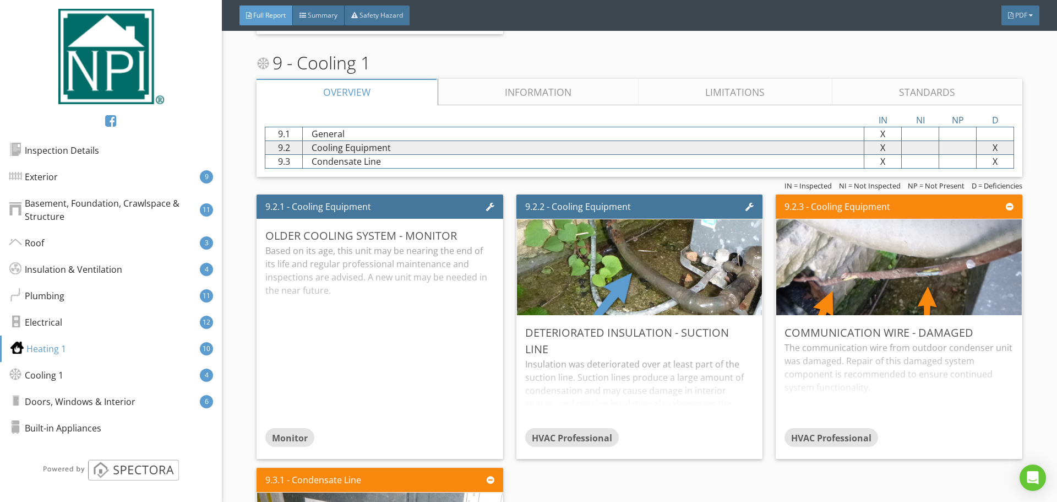
scroll to position [7873, 0]
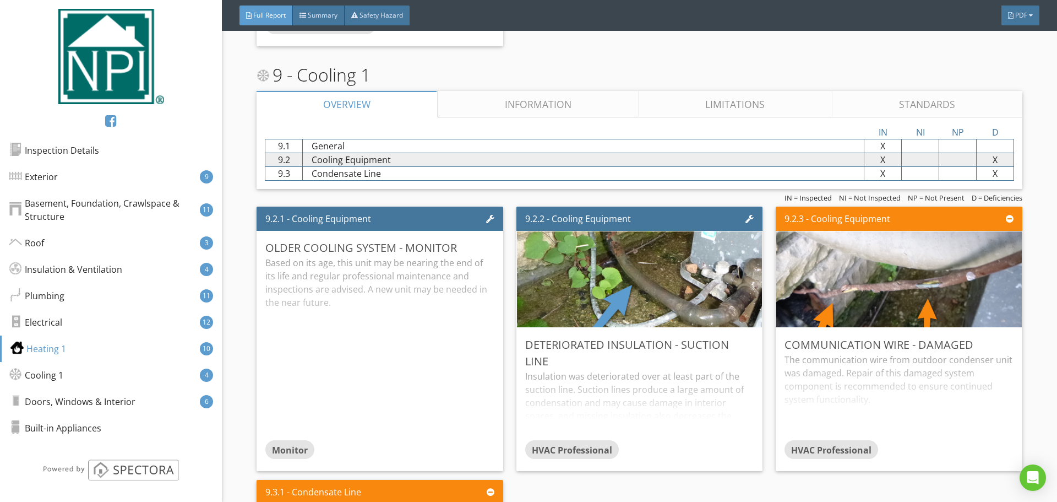
click at [572, 108] on link "Information" at bounding box center [538, 104] width 201 height 26
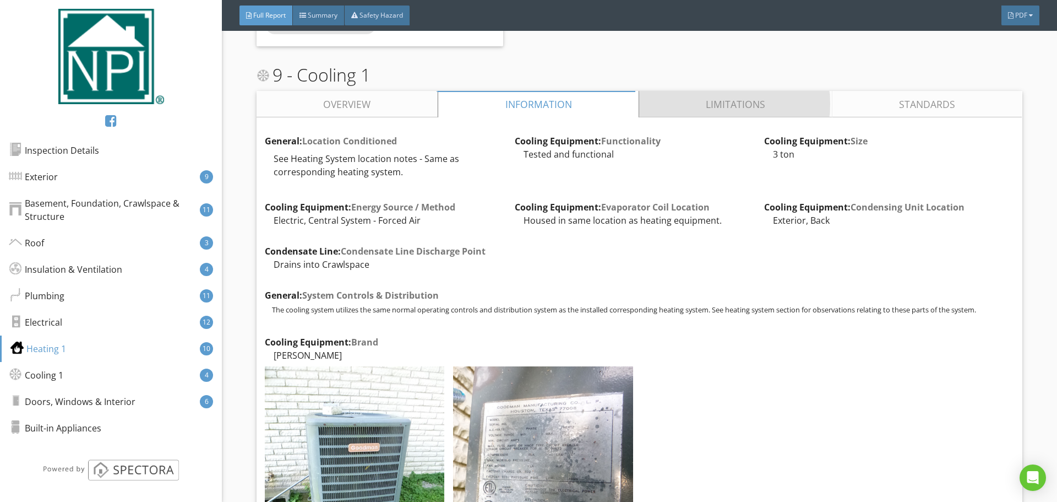
click at [759, 110] on link "Limitations" at bounding box center [735, 104] width 193 height 26
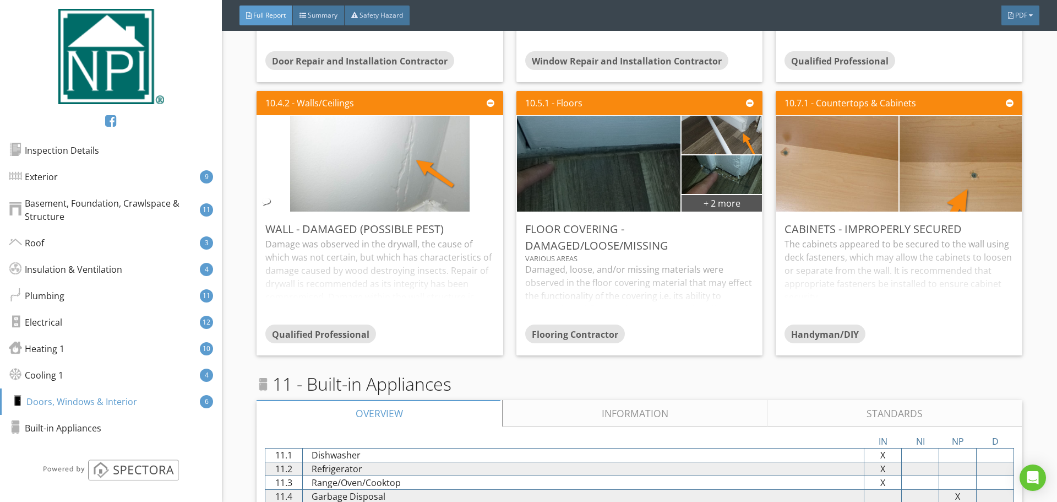
scroll to position [9066, 0]
